Goal: Task Accomplishment & Management: Use online tool/utility

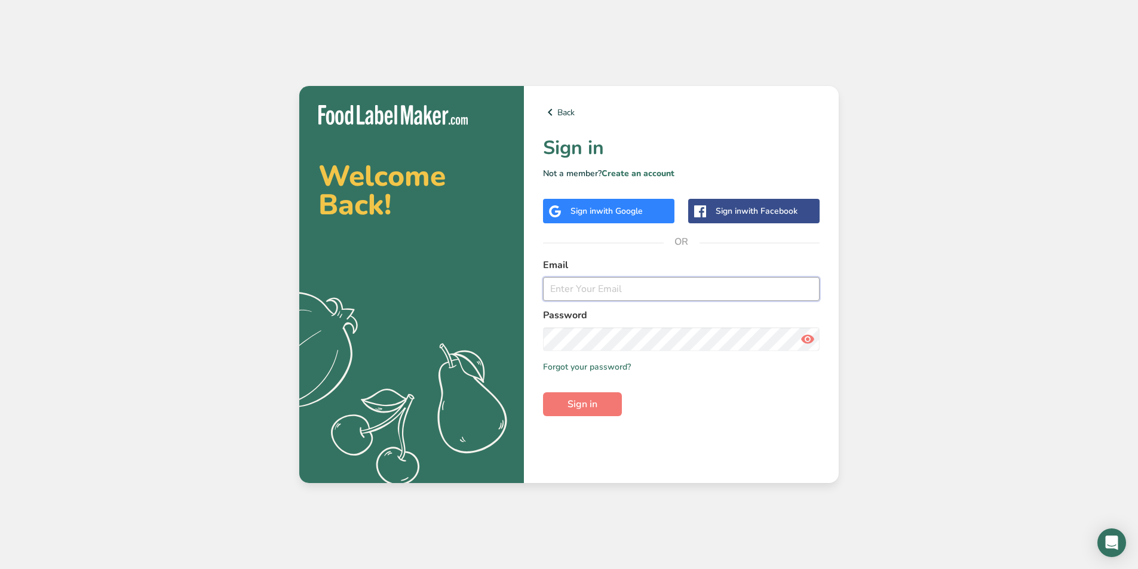
click at [622, 298] on input "email" at bounding box center [681, 289] width 277 height 24
click at [634, 294] on input "email" at bounding box center [681, 289] width 277 height 24
click at [634, 293] on input "email" at bounding box center [681, 289] width 277 height 24
click at [594, 213] on div "Sign in with Google" at bounding box center [607, 211] width 72 height 13
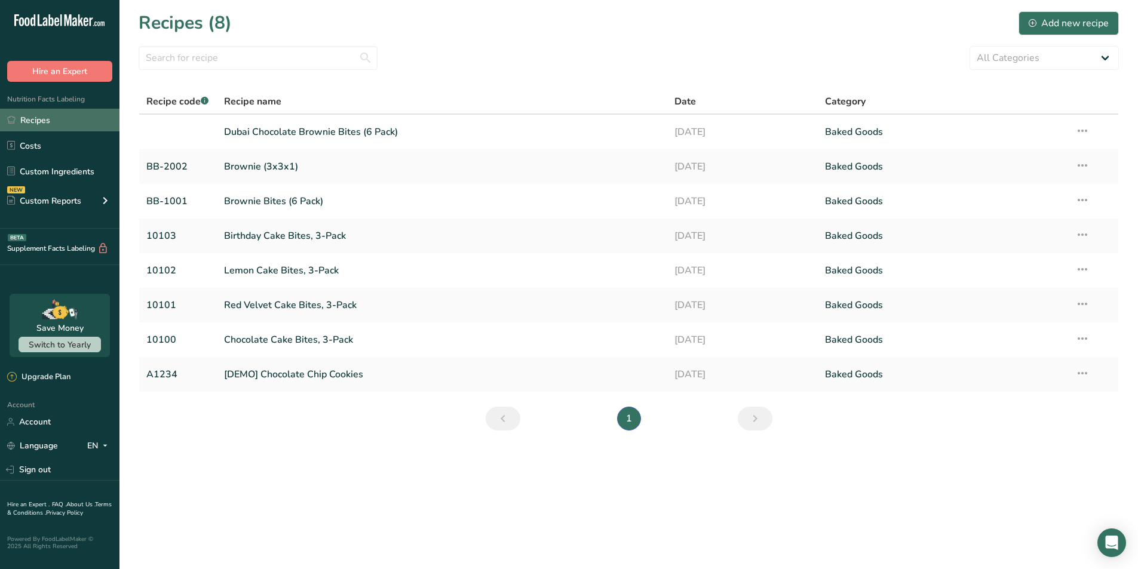
click at [57, 123] on link "Recipes" at bounding box center [59, 120] width 119 height 23
click at [278, 203] on link "Brownie Bites (6 Pack)" at bounding box center [442, 201] width 437 height 25
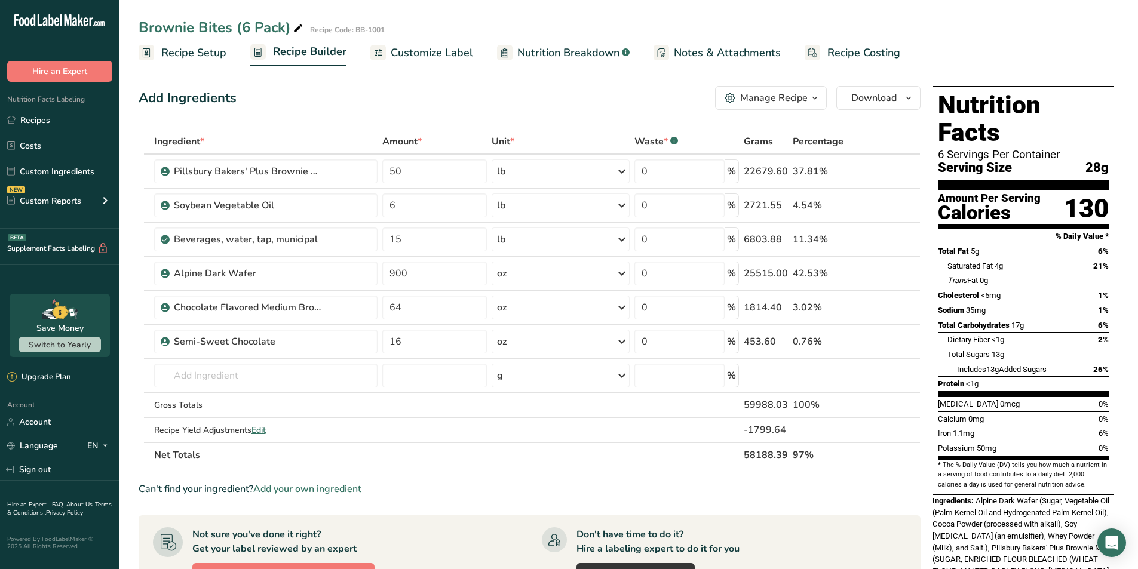
click at [844, 48] on span "Recipe Costing" at bounding box center [863, 53] width 73 height 16
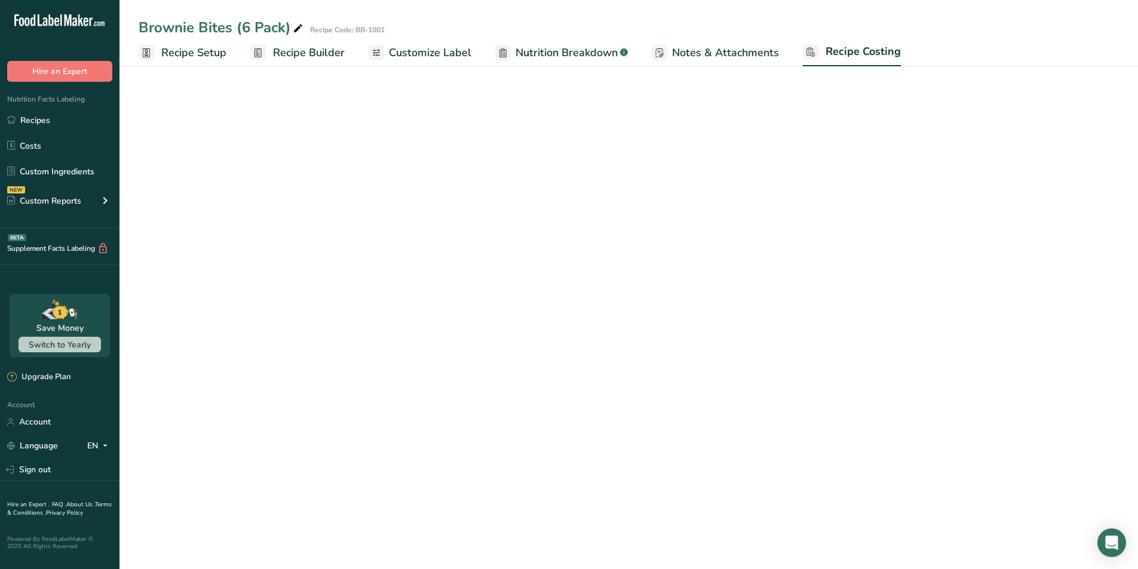
select select "12"
select select "5"
select select "12"
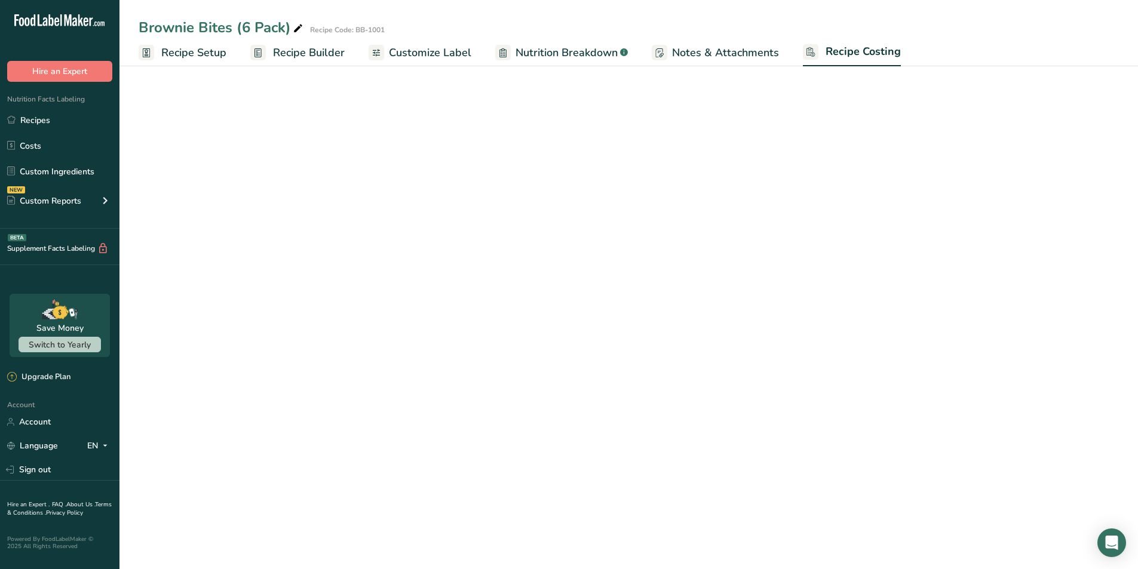
select select "5"
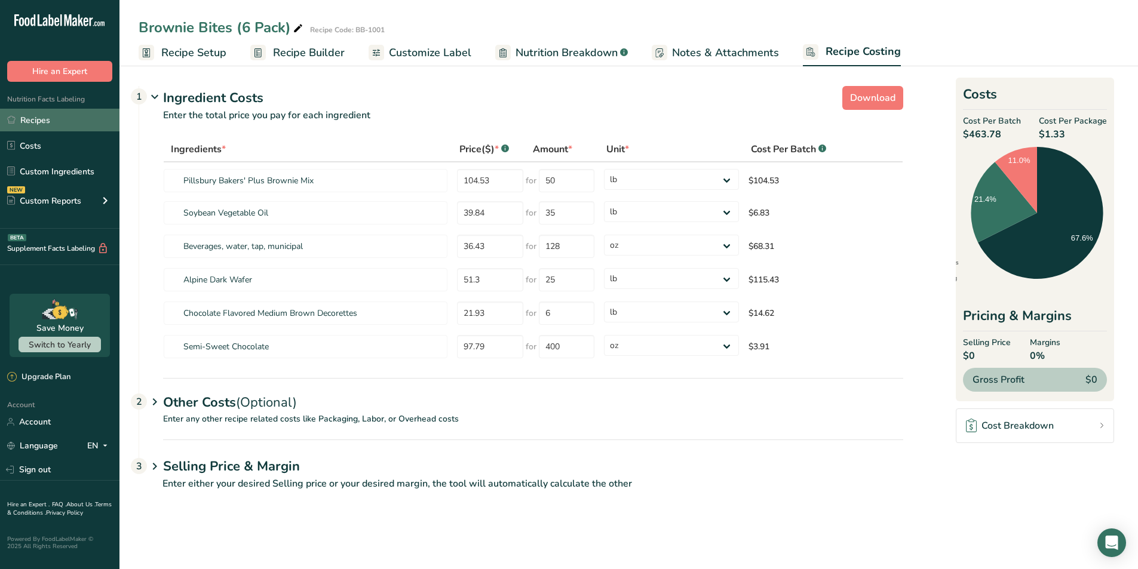
click at [61, 123] on link "Recipes" at bounding box center [59, 120] width 119 height 23
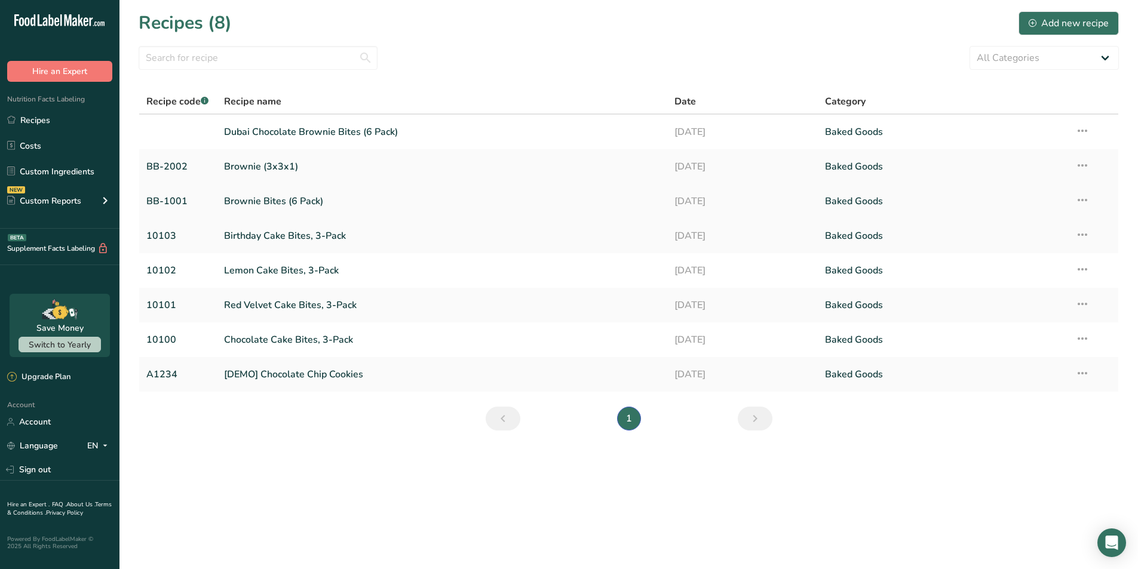
click at [1088, 206] on icon at bounding box center [1082, 200] width 14 height 22
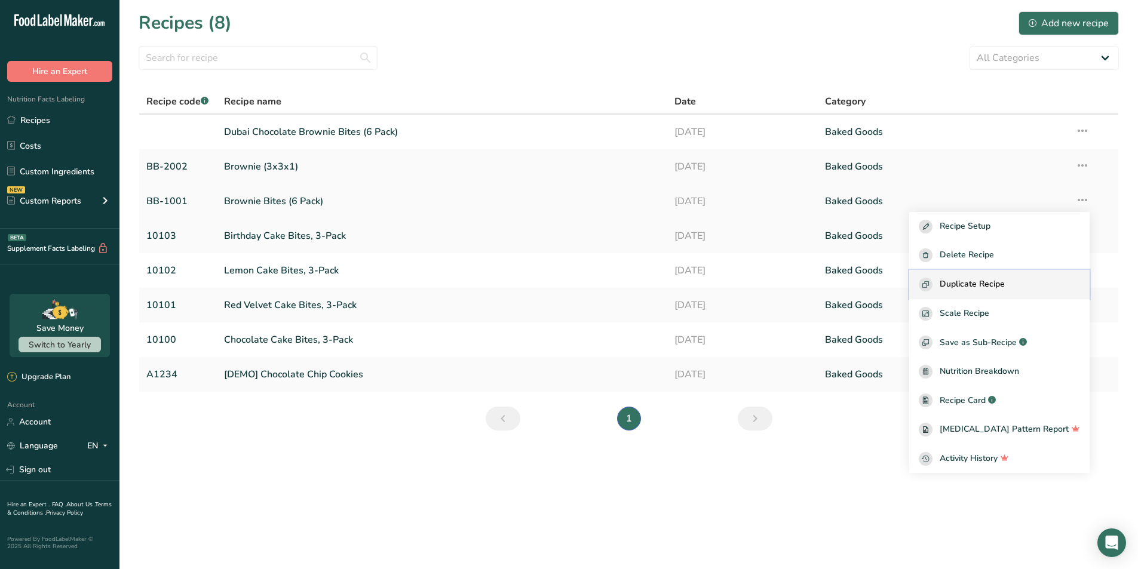
click at [1005, 283] on span "Duplicate Recipe" at bounding box center [972, 285] width 65 height 14
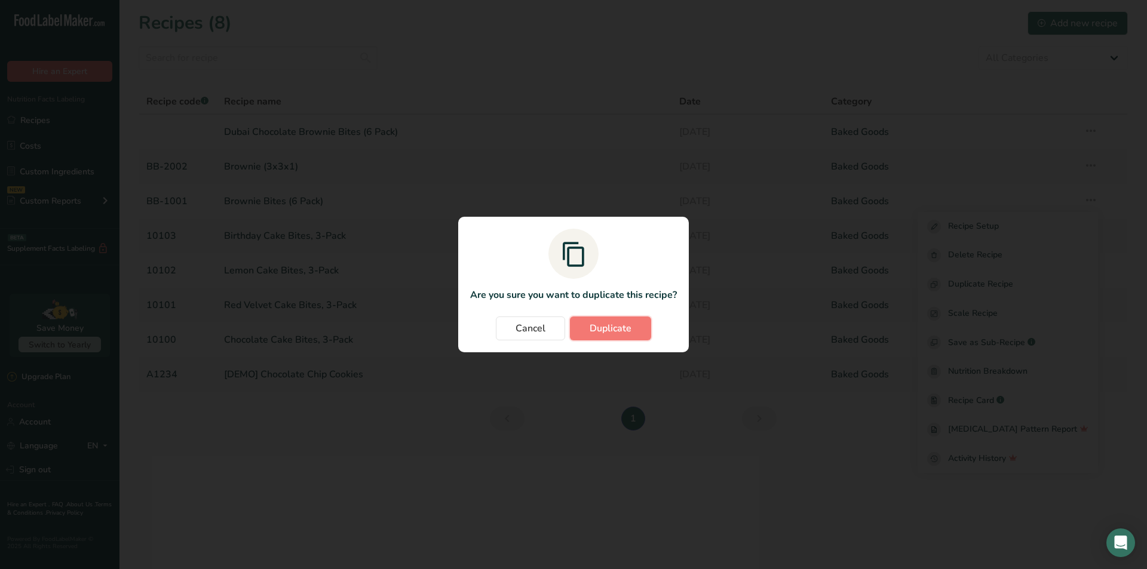
click at [608, 334] on span "Duplicate" at bounding box center [611, 328] width 42 height 14
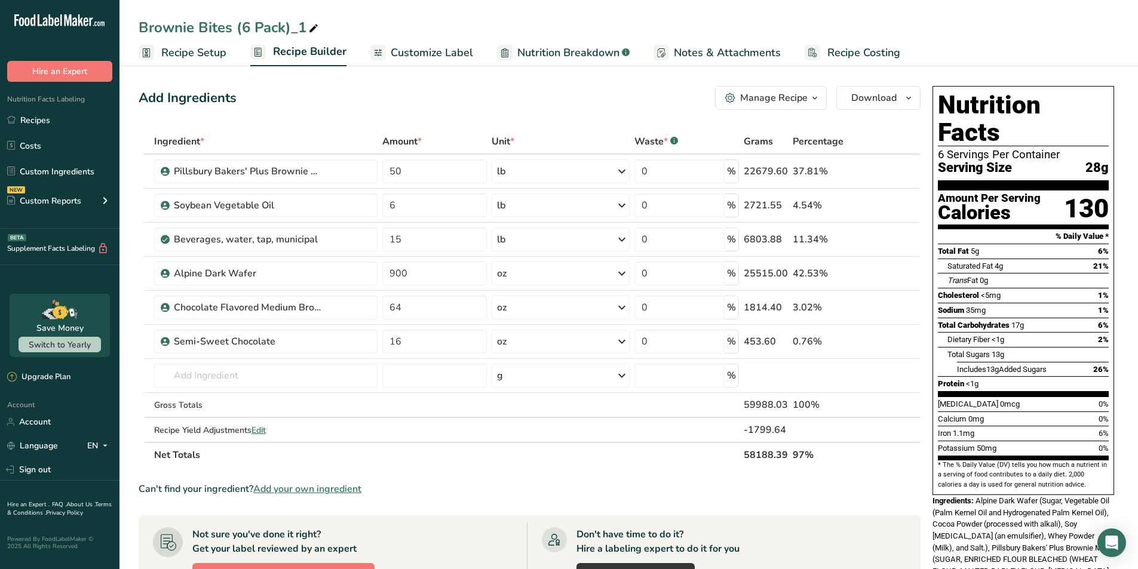
click at [265, 27] on div "Brownie Bites (6 Pack)_1" at bounding box center [230, 28] width 182 height 22
drag, startPoint x: 241, startPoint y: 23, endPoint x: 312, endPoint y: 32, distance: 71.1
click at [312, 32] on input "Brownie Bites (6 Pack)_1" at bounding box center [629, 28] width 980 height 22
type input "Brownie Bites (Flat Pack)"
click at [164, 48] on span "Recipe Setup" at bounding box center [193, 53] width 65 height 16
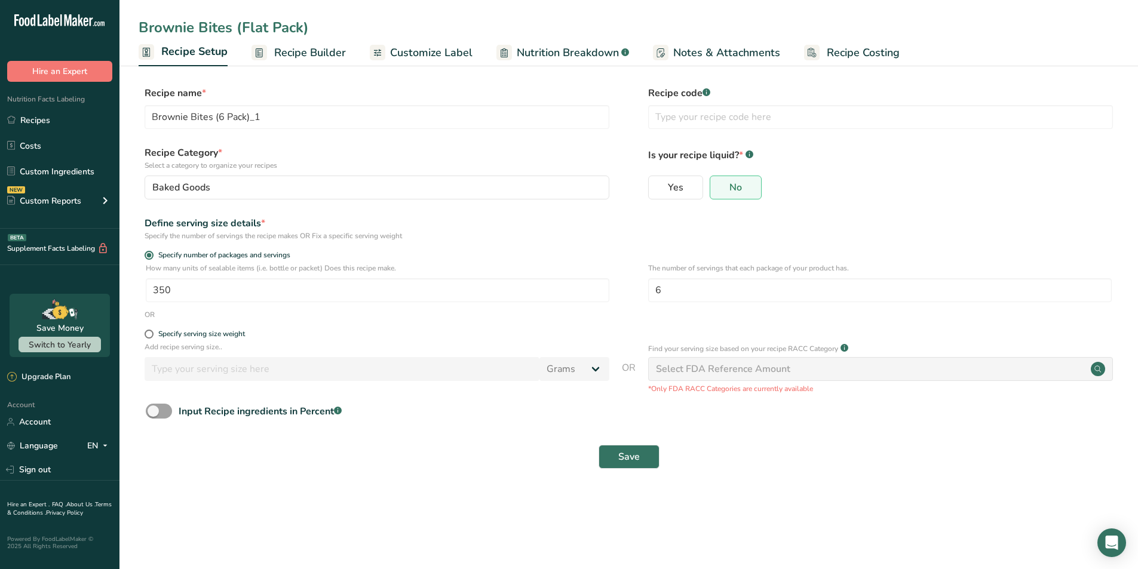
type input "Brownie Bites (Flat Pack)"
click at [367, 290] on input "350" at bounding box center [378, 290] width 464 height 24
type input "70"
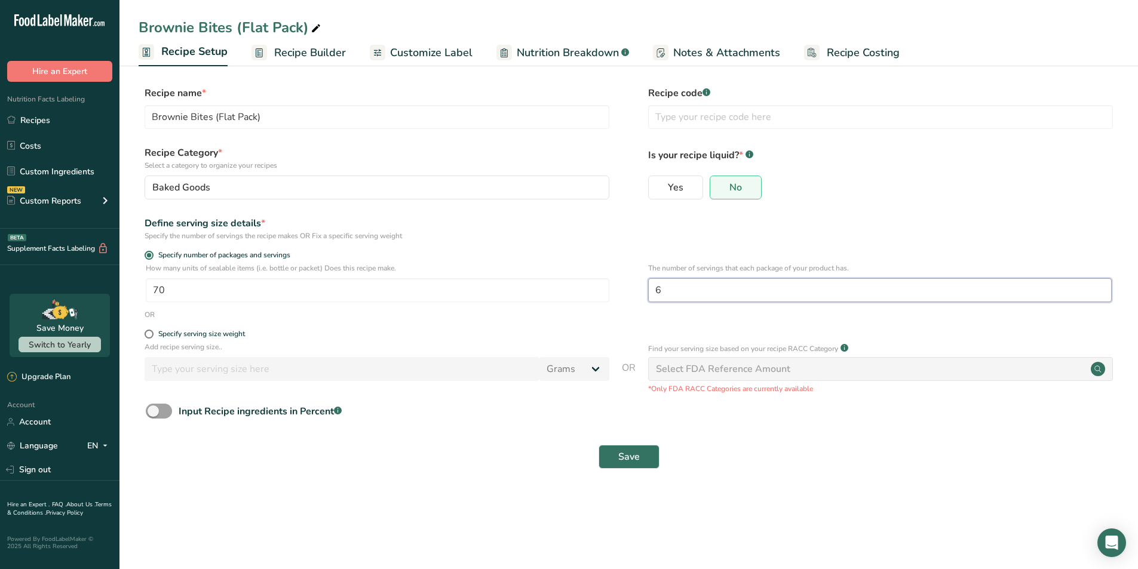
click at [677, 289] on input "6" at bounding box center [880, 290] width 464 height 24
type input "30"
click at [627, 323] on form "Recipe name * Brownie Bites (Flat Pack) Recipe code .a-a{fill:#347362;}.b-a{fil…" at bounding box center [629, 281] width 980 height 390
click at [624, 463] on span "Save" at bounding box center [629, 457] width 22 height 14
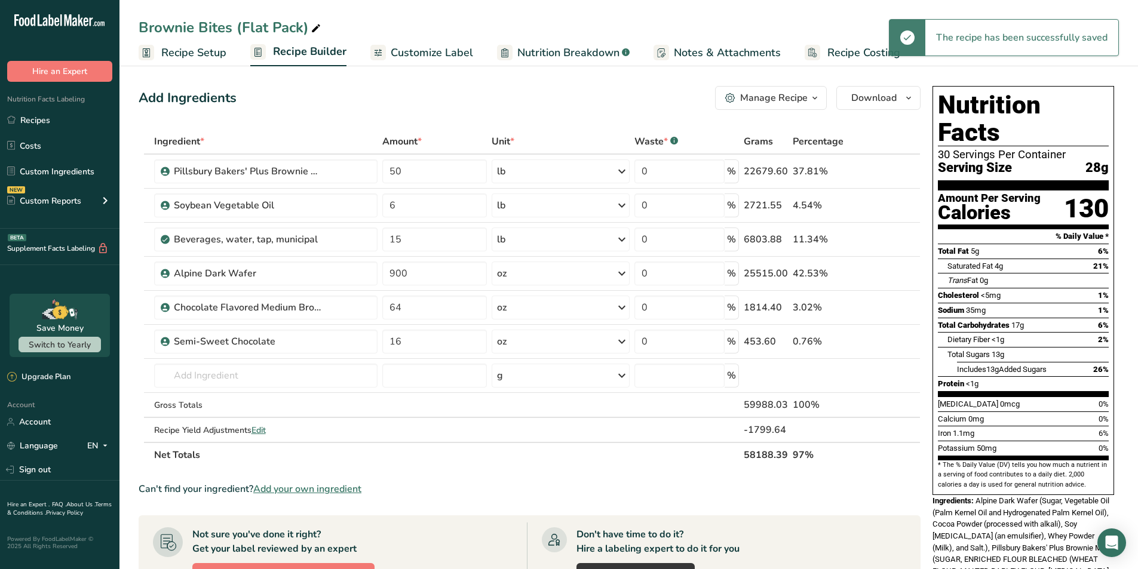
click at [859, 60] on span "Recipe Costing" at bounding box center [863, 53] width 73 height 16
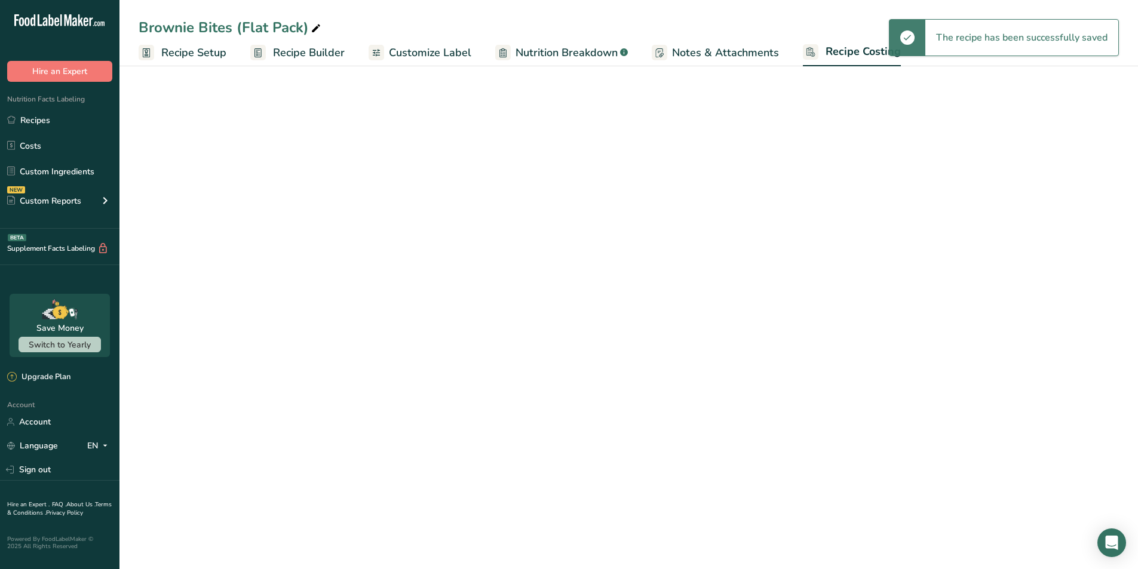
select select "12"
select select "5"
select select "12"
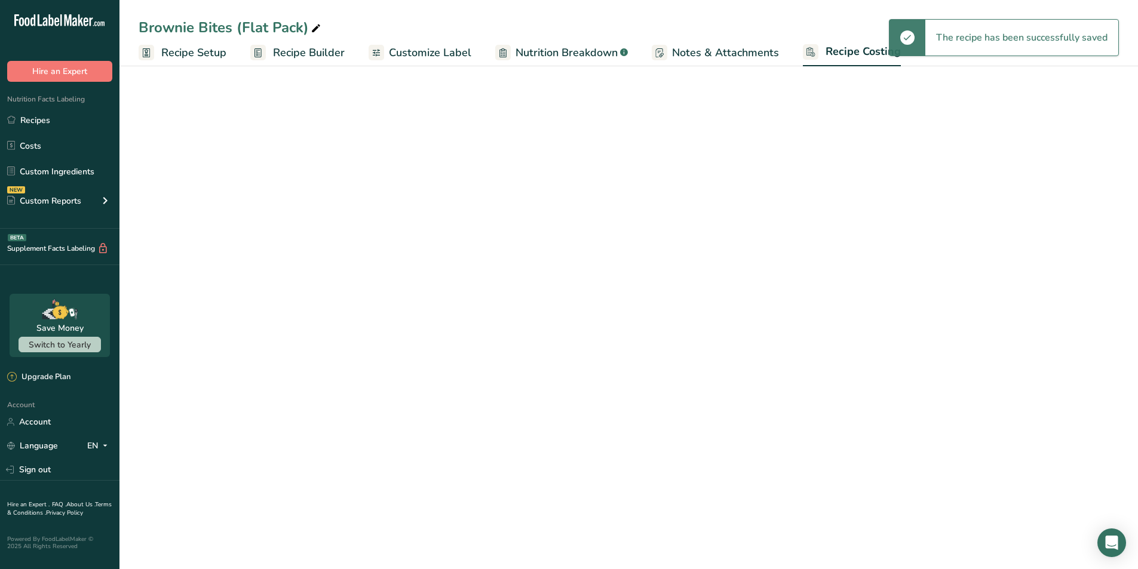
select select "5"
